Goal: Find contact information: Find contact information

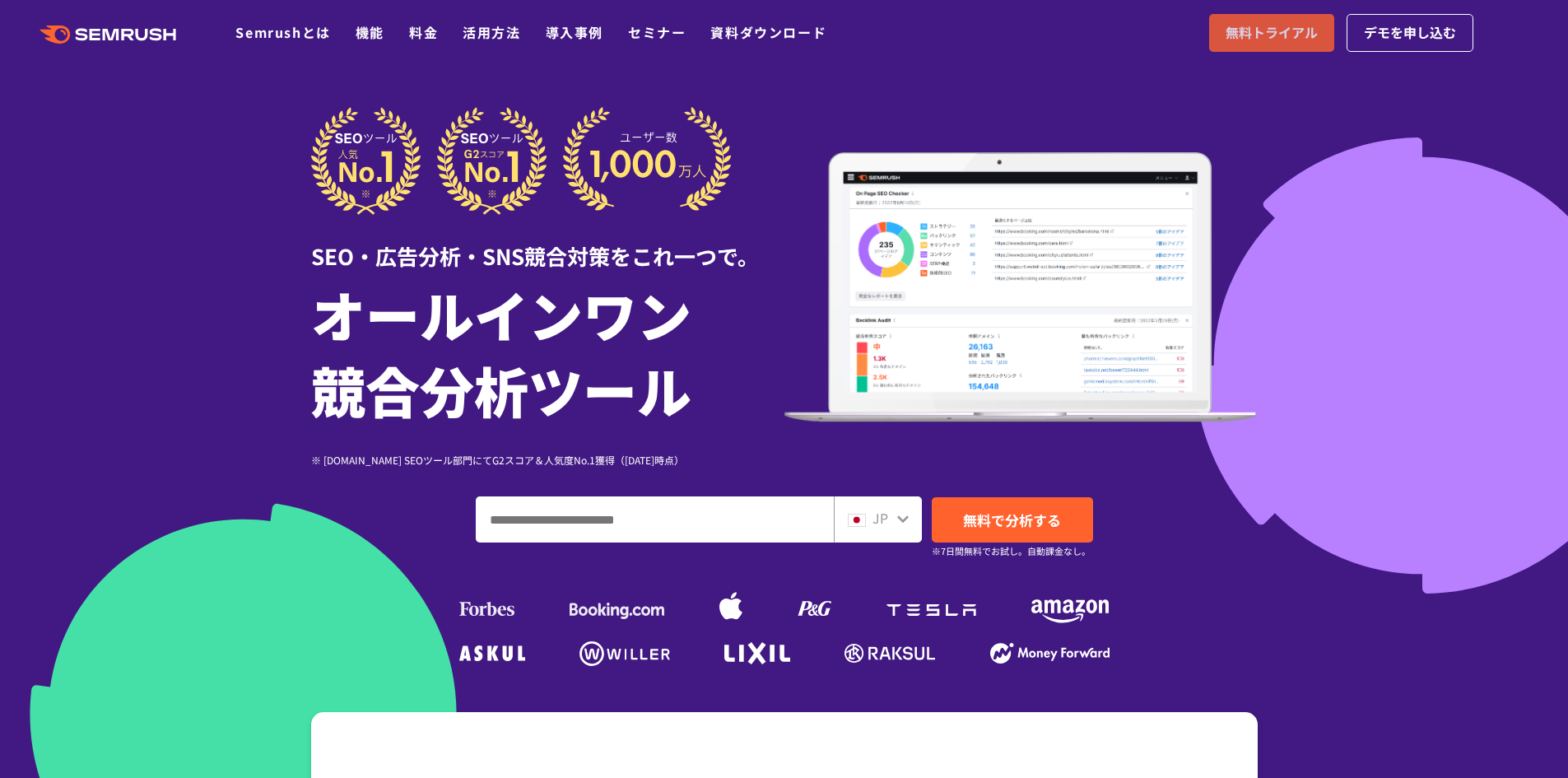
click at [1298, 41] on span "無料トライアル" at bounding box center [1271, 33] width 92 height 22
click at [1390, 49] on link "デモを申し込む" at bounding box center [1409, 33] width 127 height 38
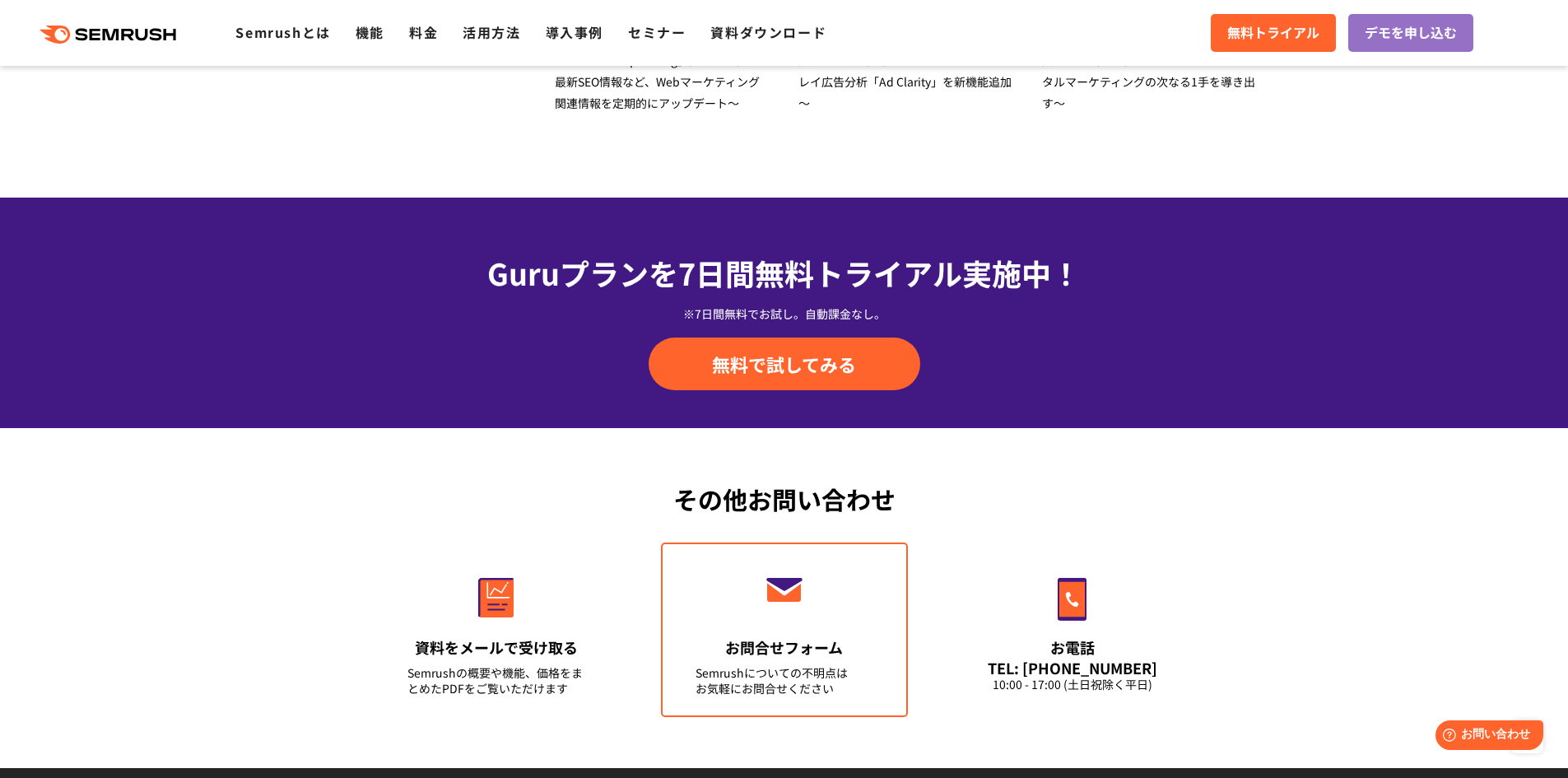
click at [797, 597] on img at bounding box center [785, 590] width 45 height 24
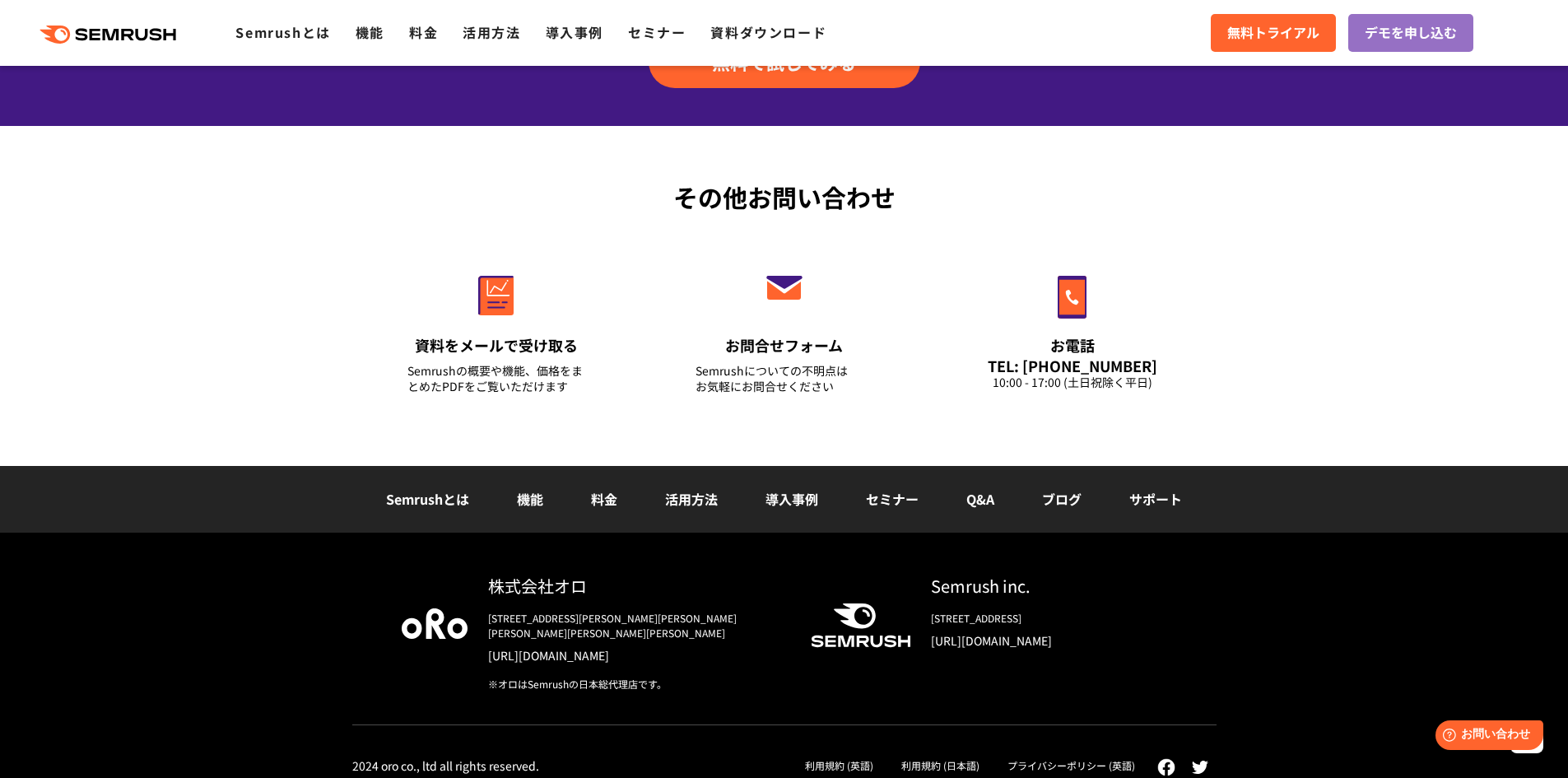
click at [838, 453] on div "その他お問い合わせ 資料をメールで受け取る Semrushの概要や機能、価格をまとめたPDFをご覧いただけます お問合せフォーム Semrushについての不明…" at bounding box center [784, 296] width 1568 height 340
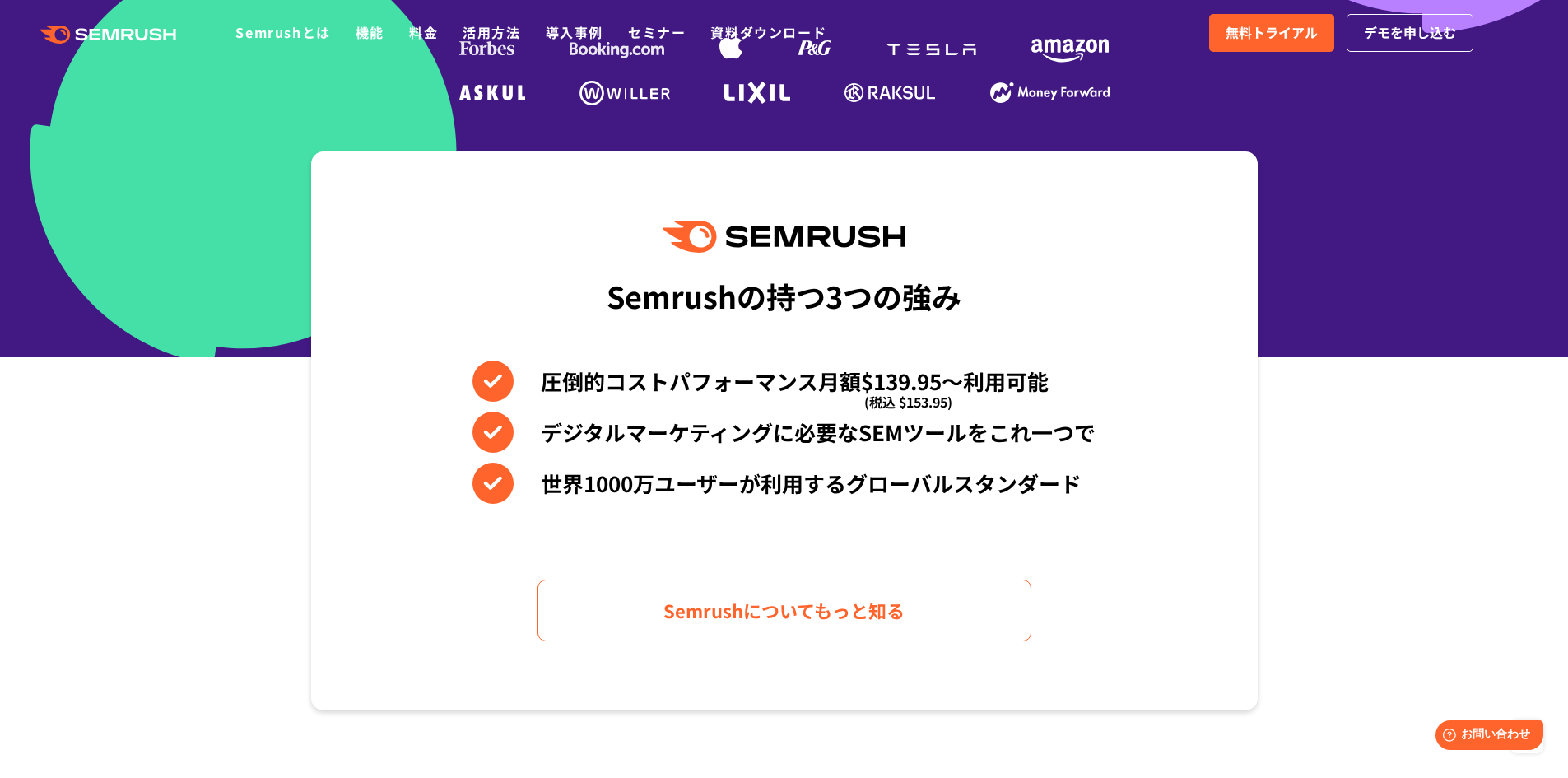
scroll to position [0, 0]
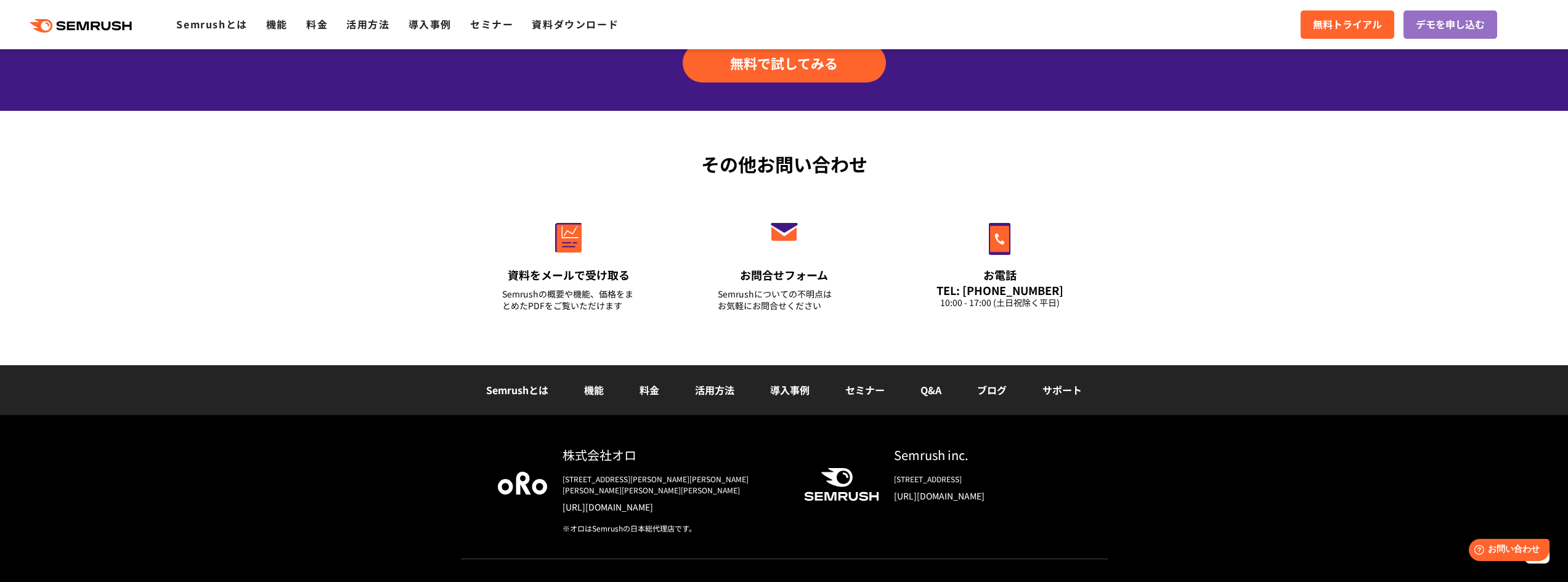
scroll to position [4288, 0]
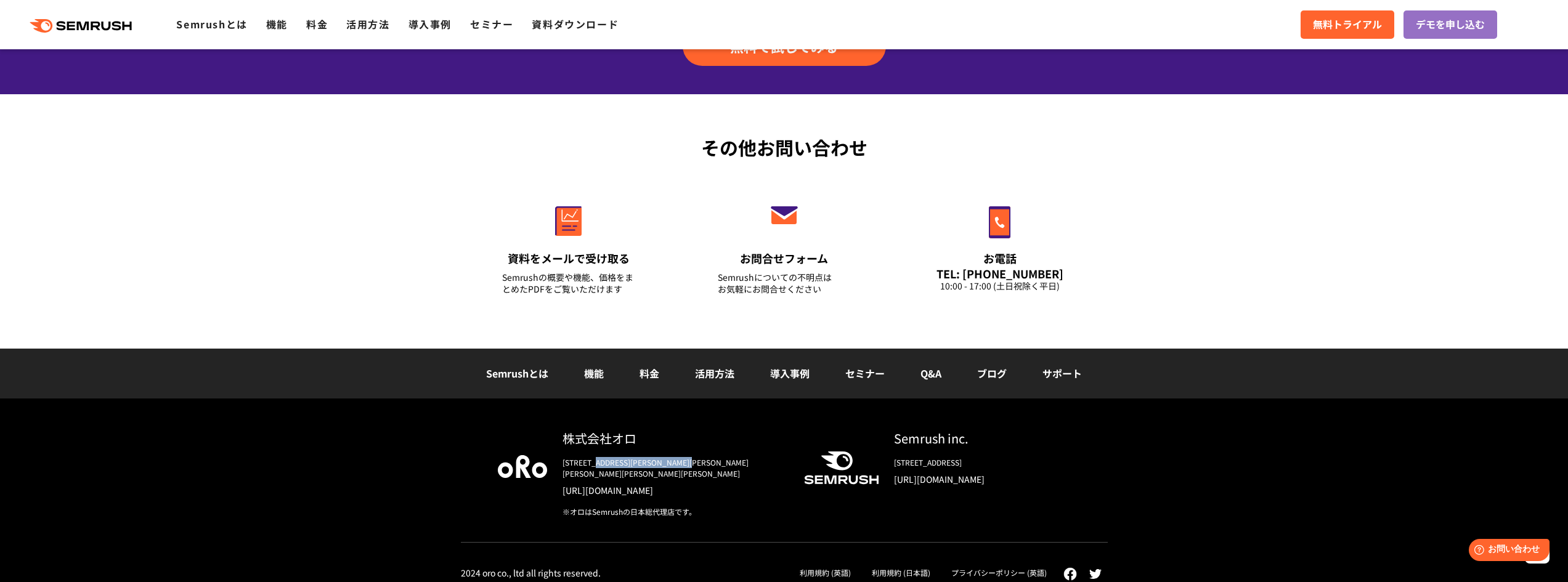
drag, startPoint x: 752, startPoint y: 457, endPoint x: 598, endPoint y: 467, distance: 154.3
click at [598, 467] on div "[STREET_ADDRESS][PERSON_NAME][PERSON_NAME][PERSON_NAME][PERSON_NAME][PERSON_NAM…" at bounding box center [673, 468] width 222 height 22
click at [698, 463] on div "[STREET_ADDRESS][PERSON_NAME][PERSON_NAME][PERSON_NAME][PERSON_NAME][PERSON_NAM…" at bounding box center [673, 468] width 222 height 22
